Goal: Task Accomplishment & Management: Manage account settings

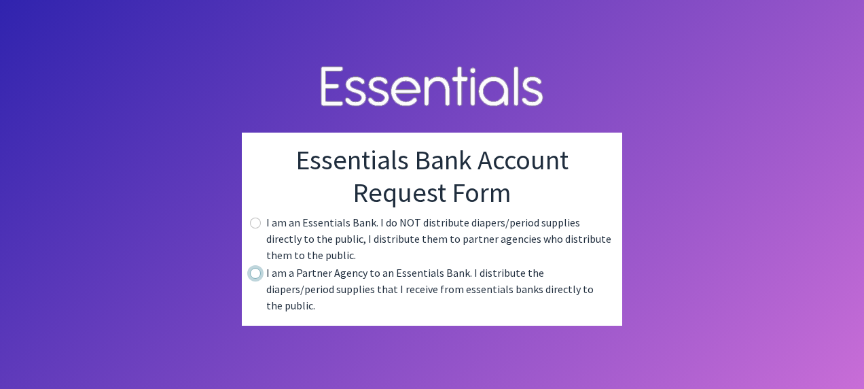
click at [255, 279] on input "radio" at bounding box center [255, 273] width 11 height 11
radio input "true"
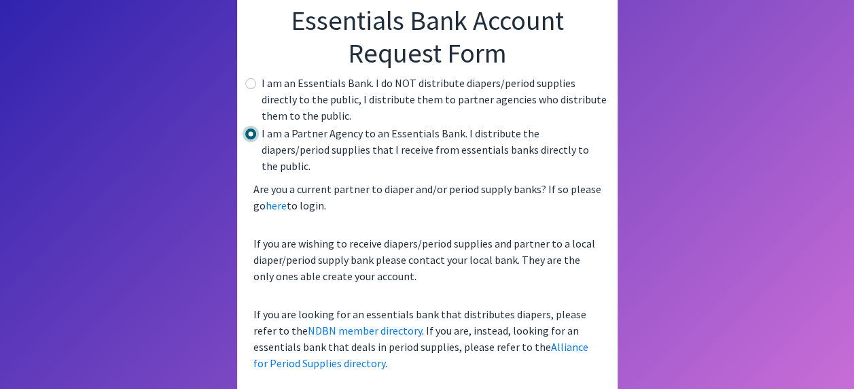
scroll to position [91, 0]
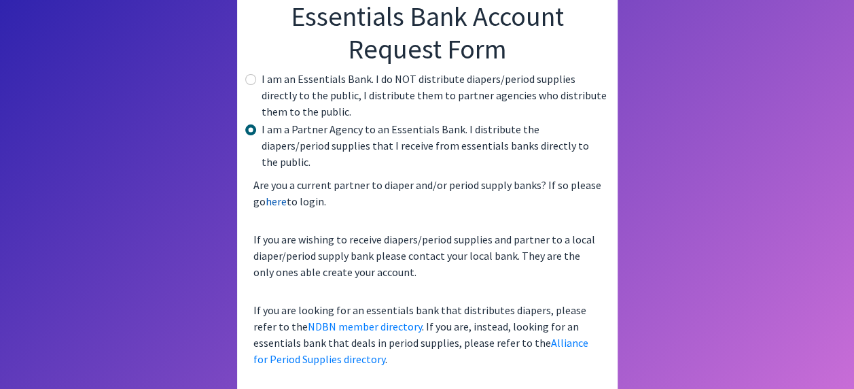
click at [278, 194] on link "here" at bounding box center [276, 201] width 21 height 14
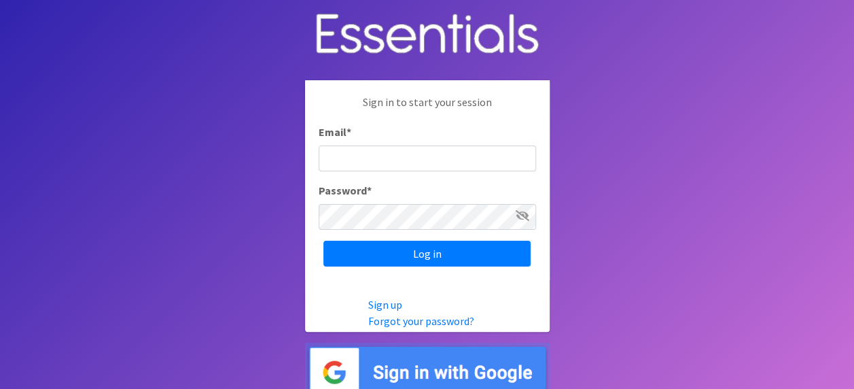
click at [355, 159] on input "Email *" at bounding box center [427, 158] width 217 height 26
type input "[EMAIL_ADDRESS][DOMAIN_NAME]"
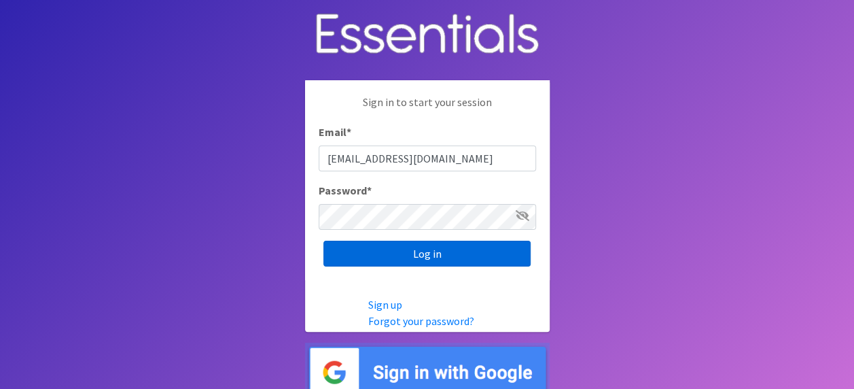
click at [412, 250] on input "Log in" at bounding box center [426, 254] width 207 height 26
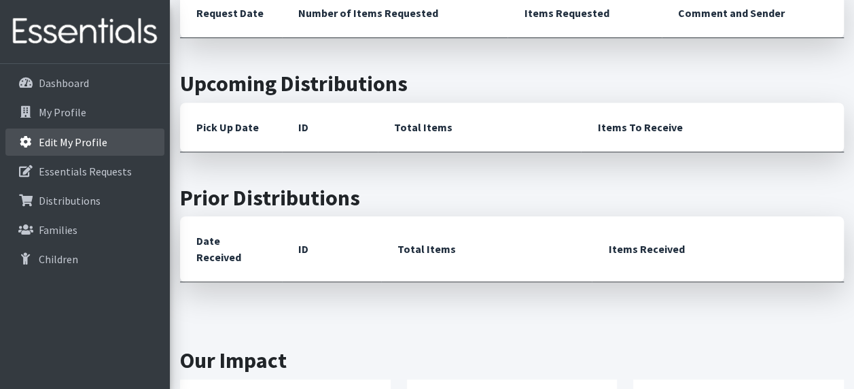
scroll to position [223, 0]
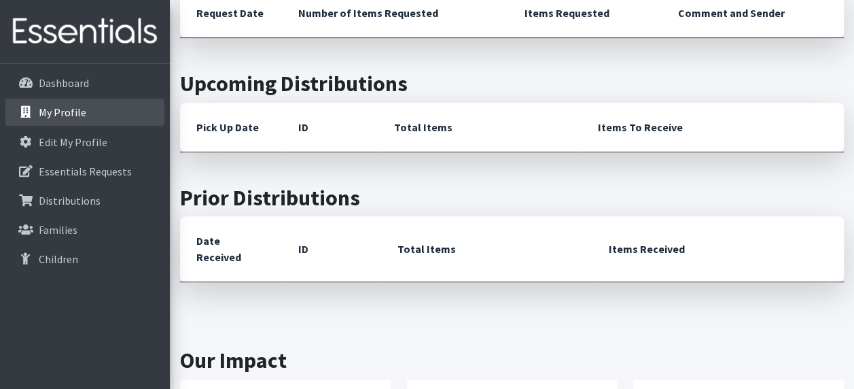
click at [58, 110] on p "My Profile" at bounding box center [63, 112] width 48 height 14
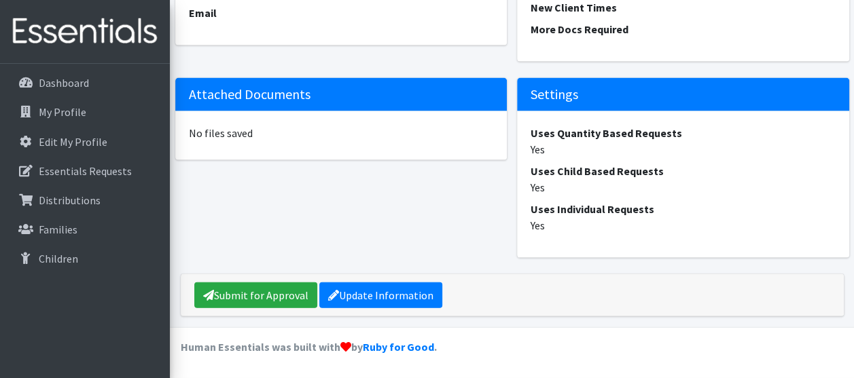
scroll to position [1347, 0]
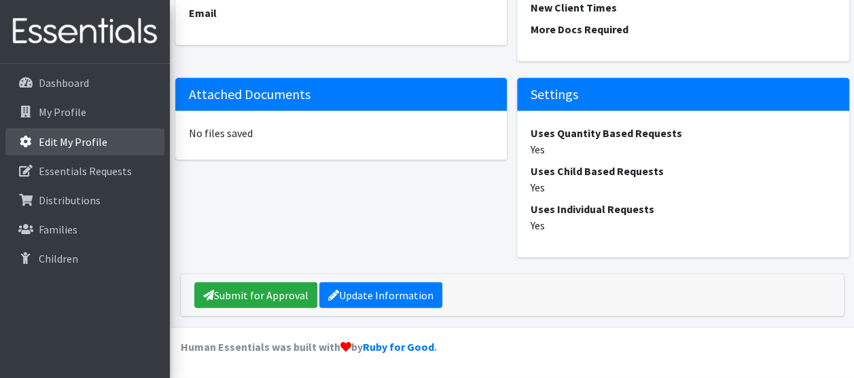
click at [63, 141] on p "Edit My Profile" at bounding box center [73, 142] width 69 height 14
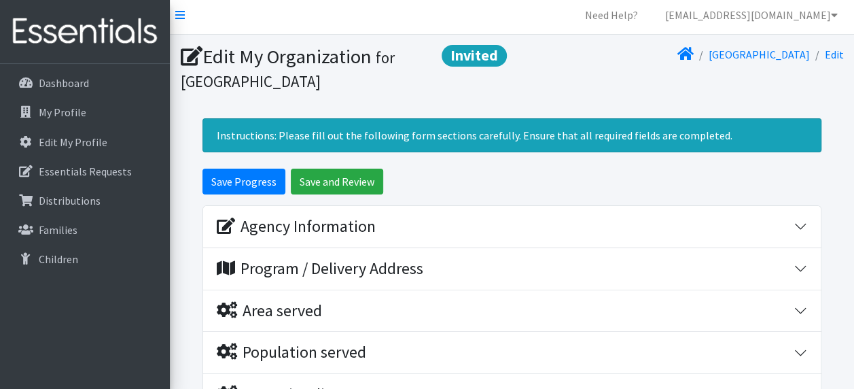
scroll to position [68, 0]
